Goal: Submit feedback/report problem

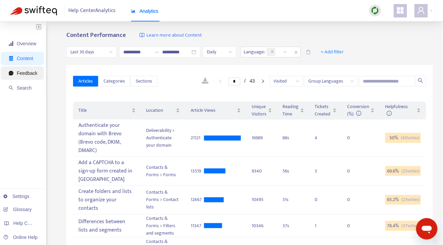
click at [26, 76] on span "Feedback" at bounding box center [23, 72] width 28 height 13
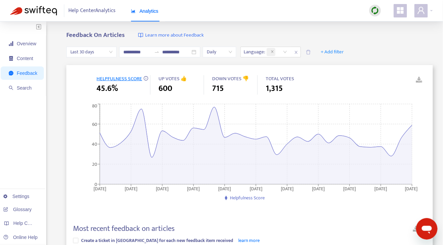
click at [220, 64] on div "**********" at bounding box center [249, 52] width 366 height 26
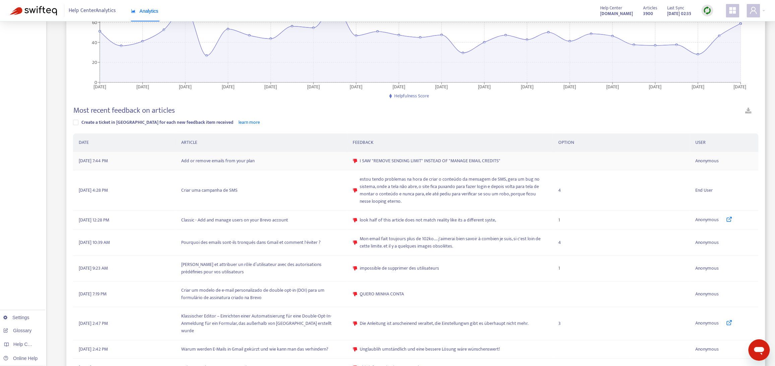
scroll to position [169, 0]
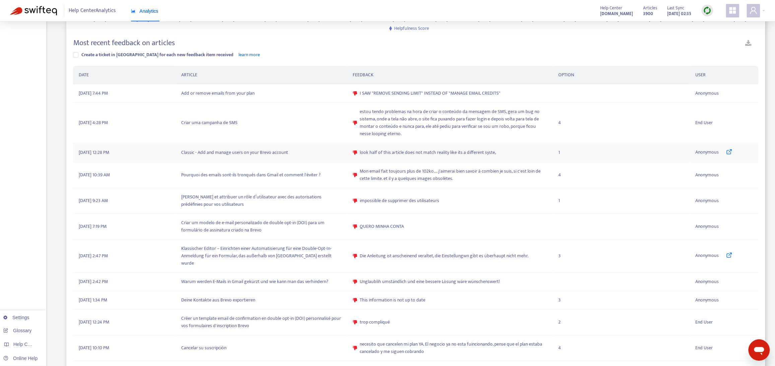
click at [447, 153] on icon at bounding box center [729, 152] width 6 height 6
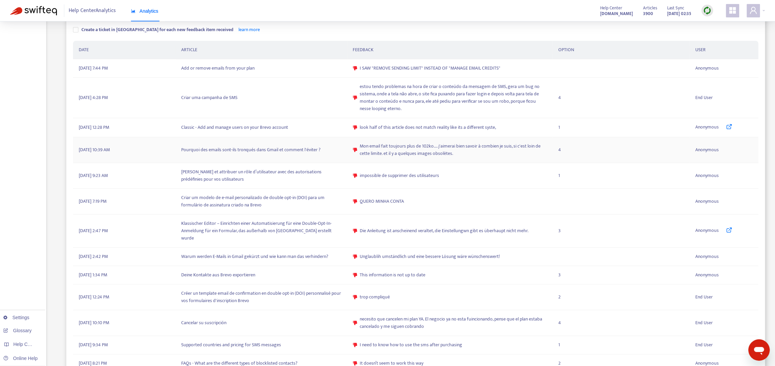
scroll to position [276, 0]
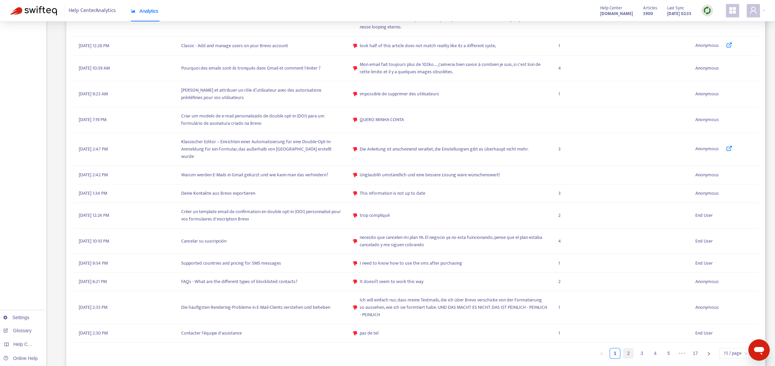
click at [447, 244] on link "2" at bounding box center [628, 354] width 10 height 10
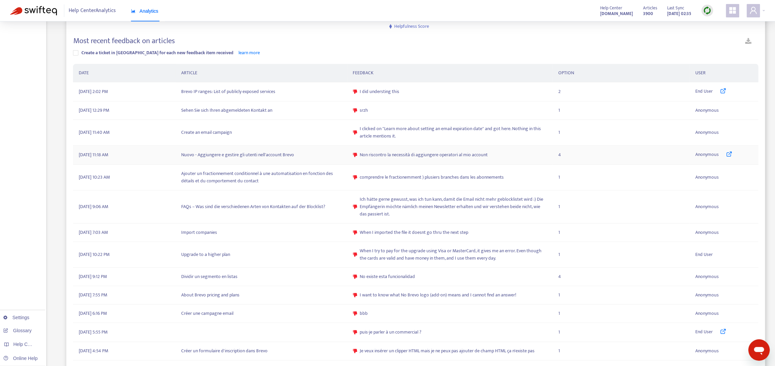
scroll to position [233, 0]
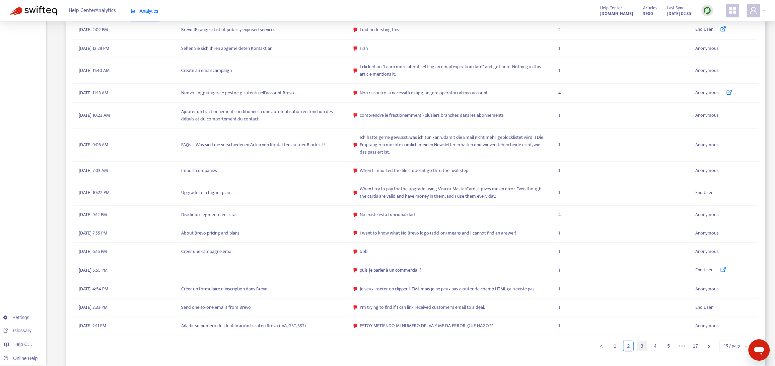
click at [447, 244] on link "3" at bounding box center [642, 346] width 10 height 10
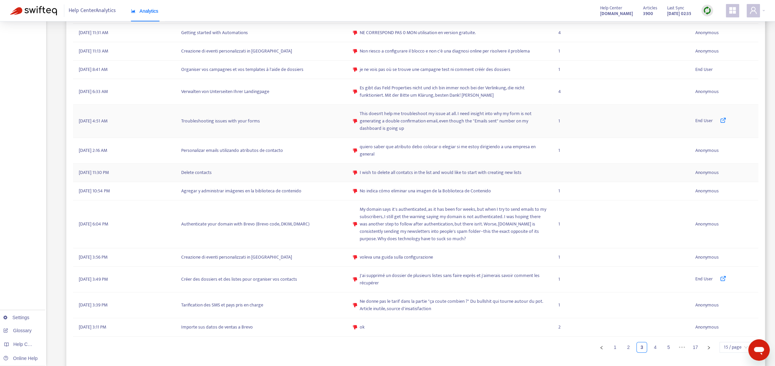
scroll to position [275, 0]
click at [447, 244] on link "4" at bounding box center [655, 346] width 10 height 10
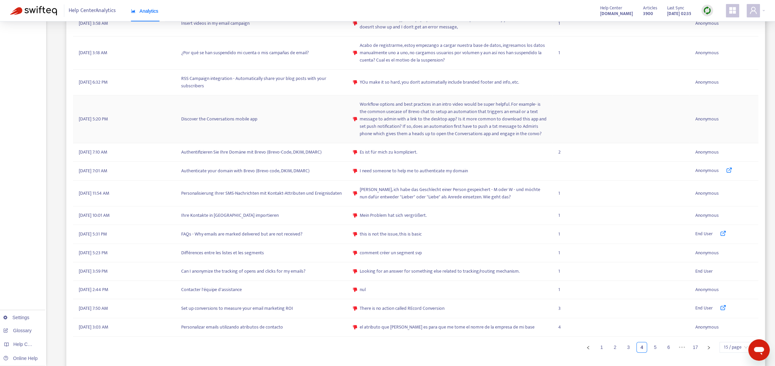
scroll to position [263, 0]
click at [447, 244] on link "5" at bounding box center [655, 346] width 10 height 10
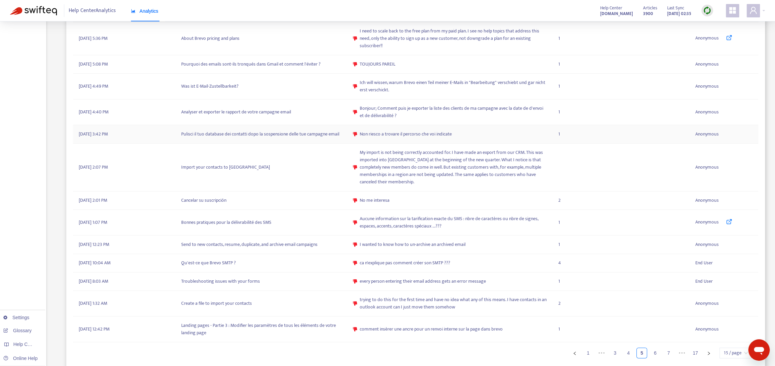
scroll to position [294, 0]
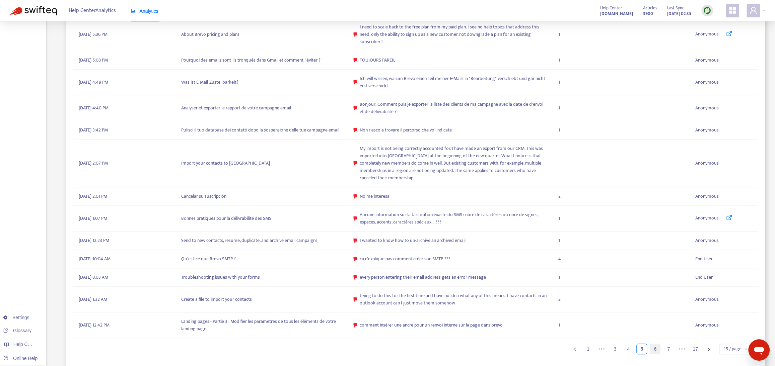
click at [447, 244] on link "6" at bounding box center [655, 349] width 10 height 10
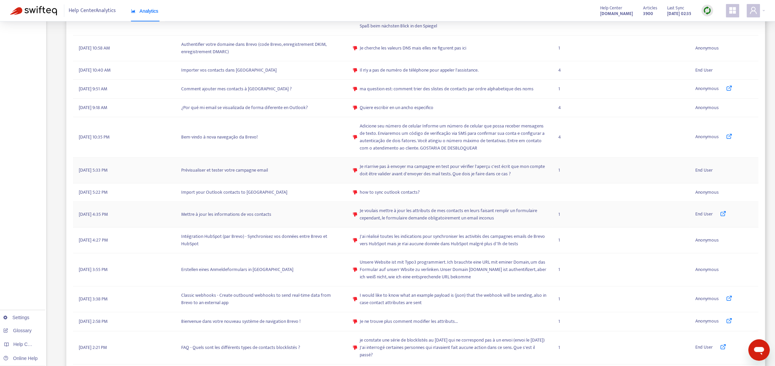
scroll to position [299, 0]
